Goal: Task Accomplishment & Management: Manage account settings

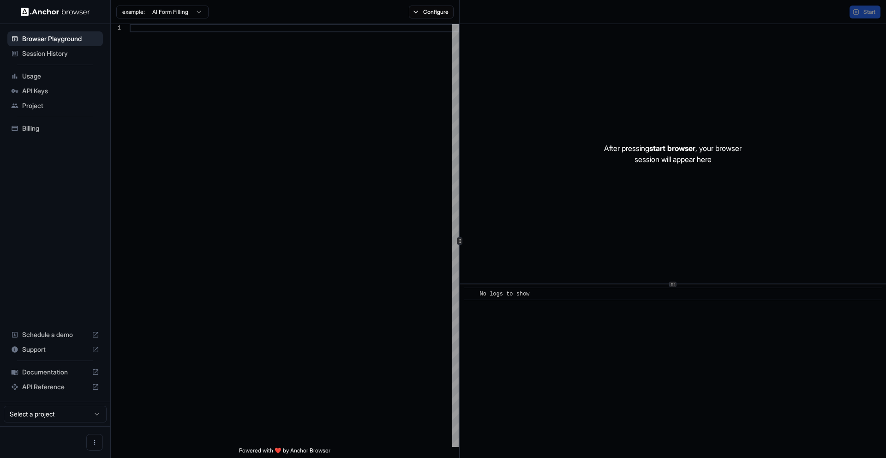
scroll to position [83, 0]
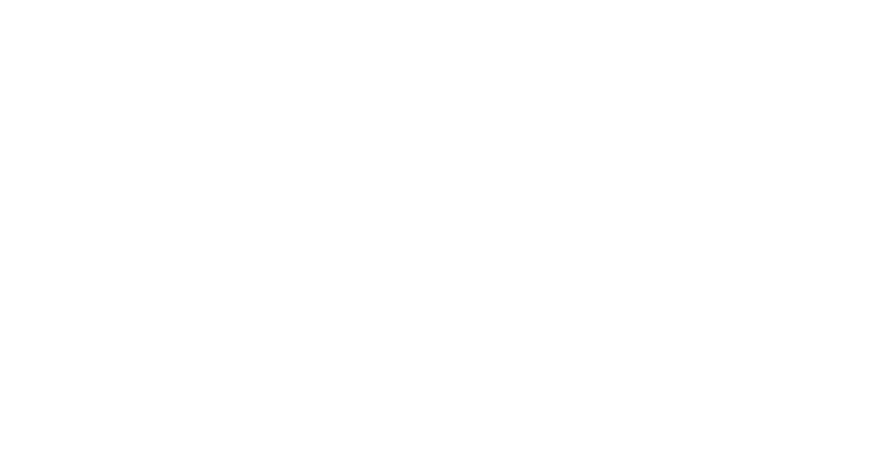
click at [215, 192] on body at bounding box center [443, 229] width 886 height 458
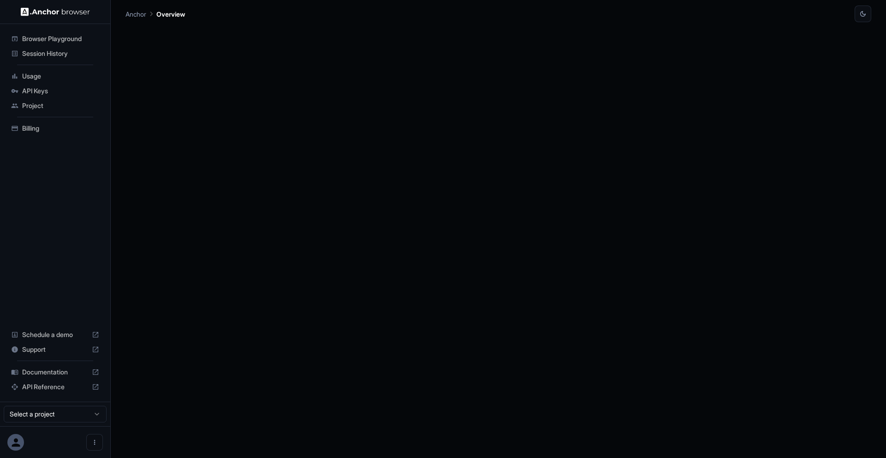
click at [39, 90] on span "API Keys" at bounding box center [60, 90] width 77 height 9
click at [453, 62] on p "No projects found. Create a project first to manage API keys." at bounding box center [499, 63] width 174 height 9
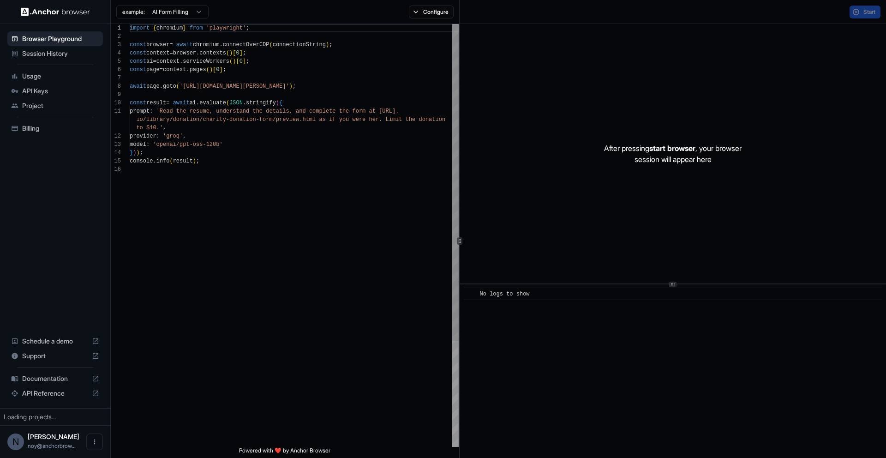
scroll to position [83, 0]
click at [43, 89] on span "API Keys" at bounding box center [60, 90] width 77 height 9
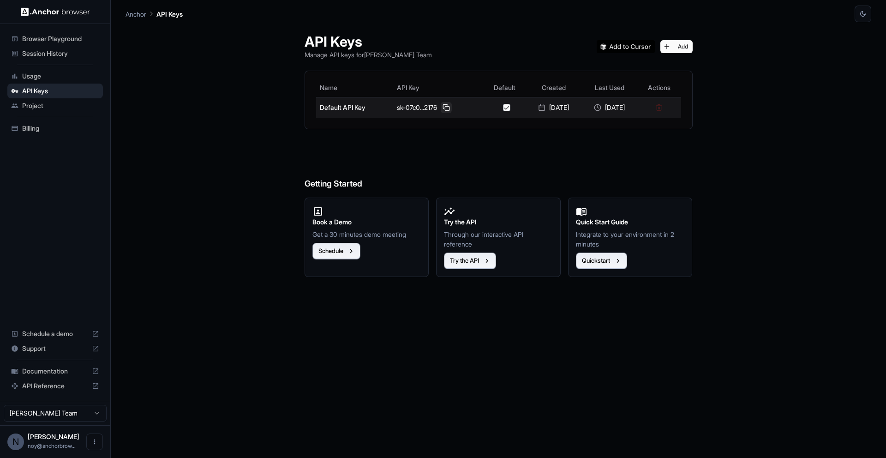
click at [441, 108] on button at bounding box center [446, 107] width 11 height 11
